Goal: Entertainment & Leisure: Consume media (video, audio)

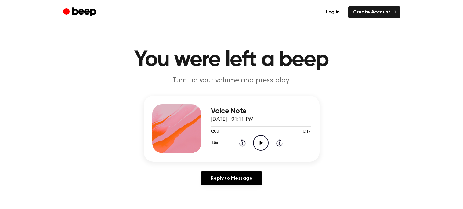
click at [260, 141] on icon at bounding box center [261, 143] width 3 height 4
click at [256, 144] on icon "Pause Audio" at bounding box center [261, 143] width 16 height 16
click at [260, 142] on icon at bounding box center [261, 143] width 3 height 4
click at [264, 139] on icon "Play Audio" at bounding box center [261, 143] width 16 height 16
click at [215, 125] on div at bounding box center [261, 125] width 100 height 5
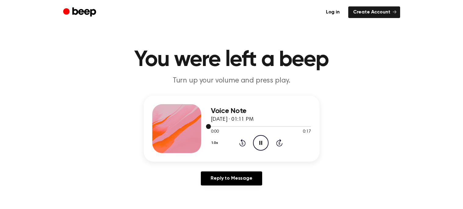
click at [214, 125] on div at bounding box center [261, 125] width 100 height 5
click at [208, 127] on span at bounding box center [208, 126] width 5 height 5
click at [217, 126] on div at bounding box center [261, 125] width 100 height 5
click at [265, 139] on icon "Pause Audio" at bounding box center [261, 143] width 16 height 16
click at [265, 139] on icon "Play Audio" at bounding box center [261, 143] width 16 height 16
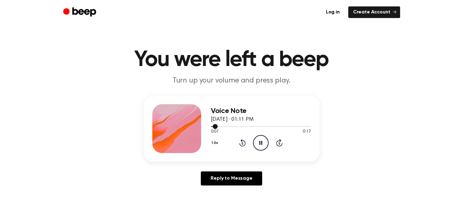
click at [243, 126] on div at bounding box center [261, 126] width 100 height 1
click at [226, 124] on div at bounding box center [261, 125] width 100 height 5
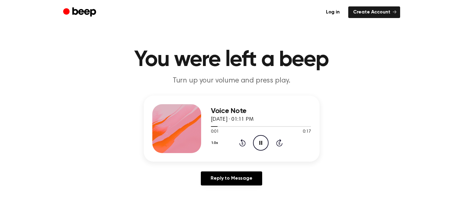
click at [251, 136] on div "1.0x Rewind 5 seconds Pause Audio Skip 5 seconds" at bounding box center [261, 143] width 100 height 16
click at [262, 143] on icon "Pause Audio" at bounding box center [261, 143] width 16 height 16
click at [258, 140] on icon "Play Audio" at bounding box center [261, 143] width 16 height 16
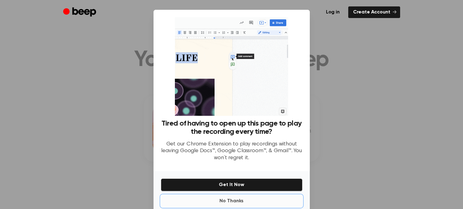
click at [242, 200] on button "No Thanks" at bounding box center [231, 201] width 141 height 12
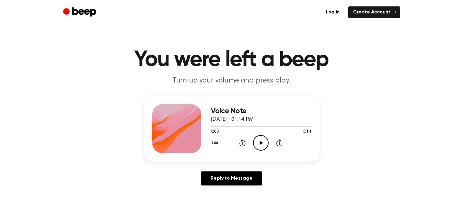
click at [261, 144] on icon "Play Audio" at bounding box center [261, 143] width 16 height 16
click at [260, 144] on icon "Pause Audio" at bounding box center [261, 143] width 16 height 16
click at [269, 81] on p "Turn up your volume and press play." at bounding box center [231, 81] width 234 height 10
